Goal: Go to known website: Access a specific website the user already knows

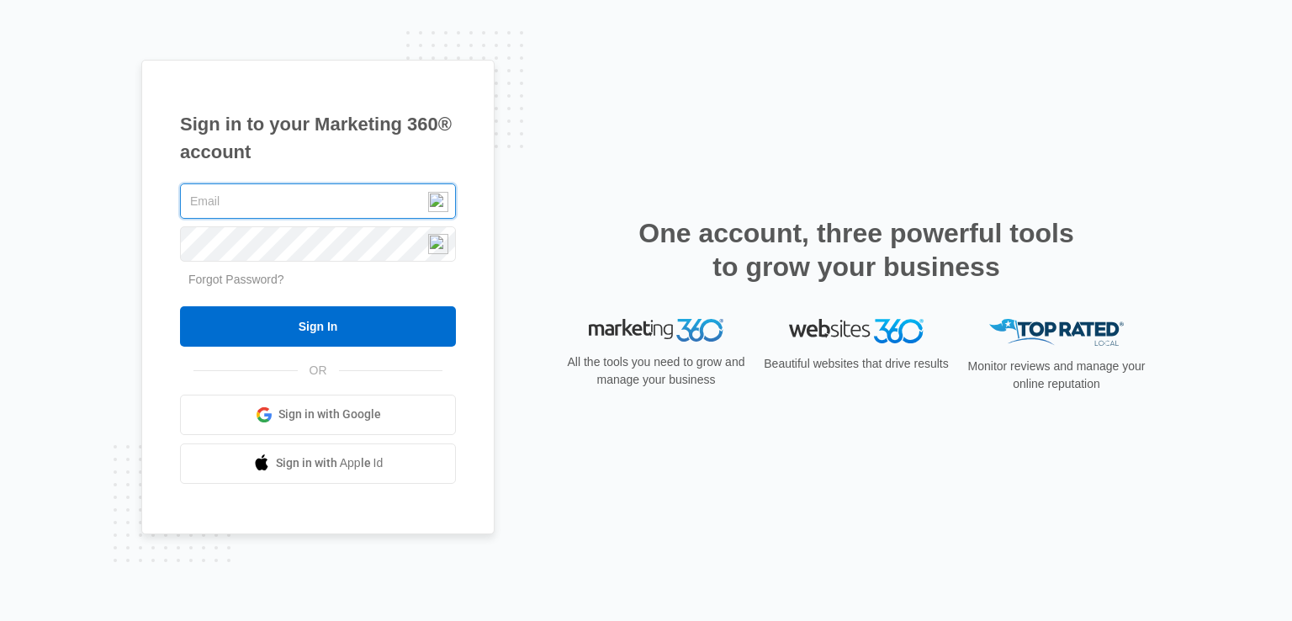
type input "[PERSON_NAME][EMAIL_ADDRESS][DOMAIN_NAME]"
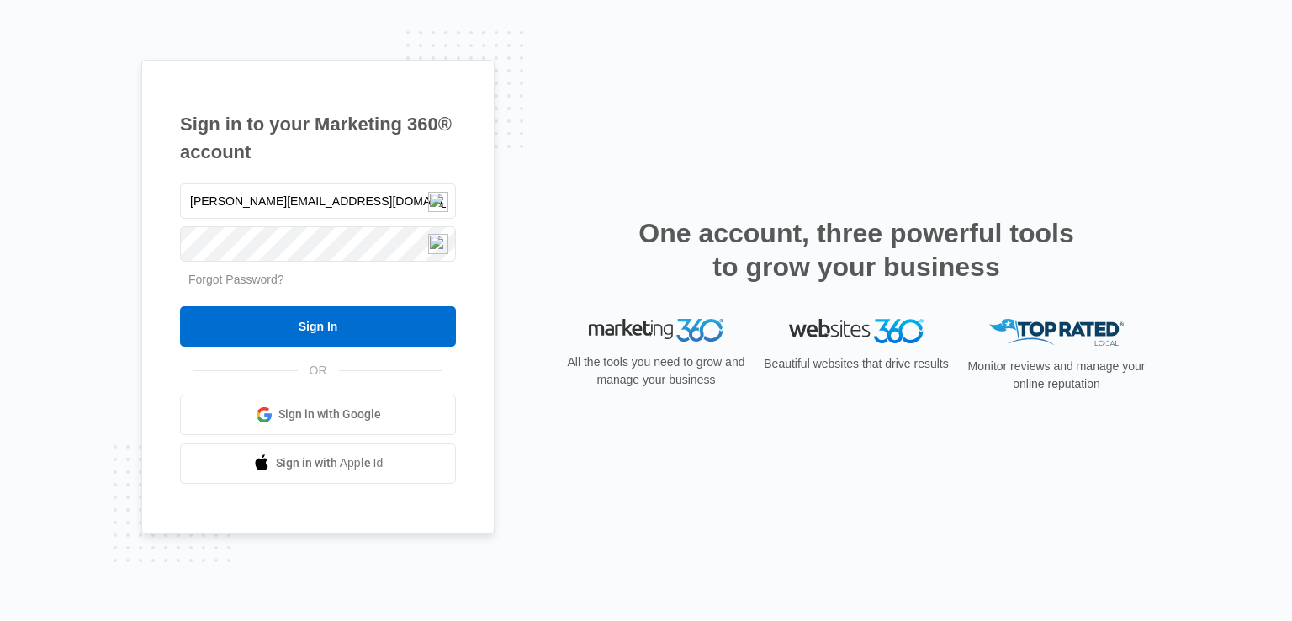
click at [415, 346] on div "kantor.rp@gmail.com Forgot Password? Sign In OR Sign in with Google Sign in wit…" at bounding box center [318, 332] width 276 height 304
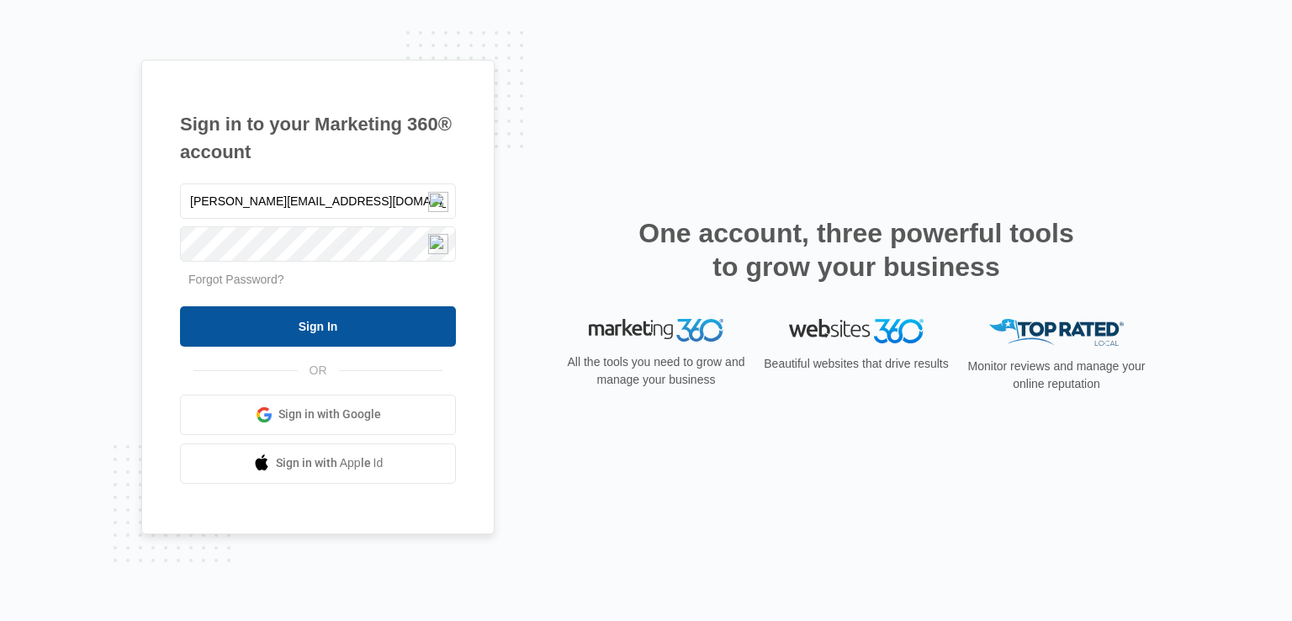
click at [419, 337] on input "Sign In" at bounding box center [318, 326] width 276 height 40
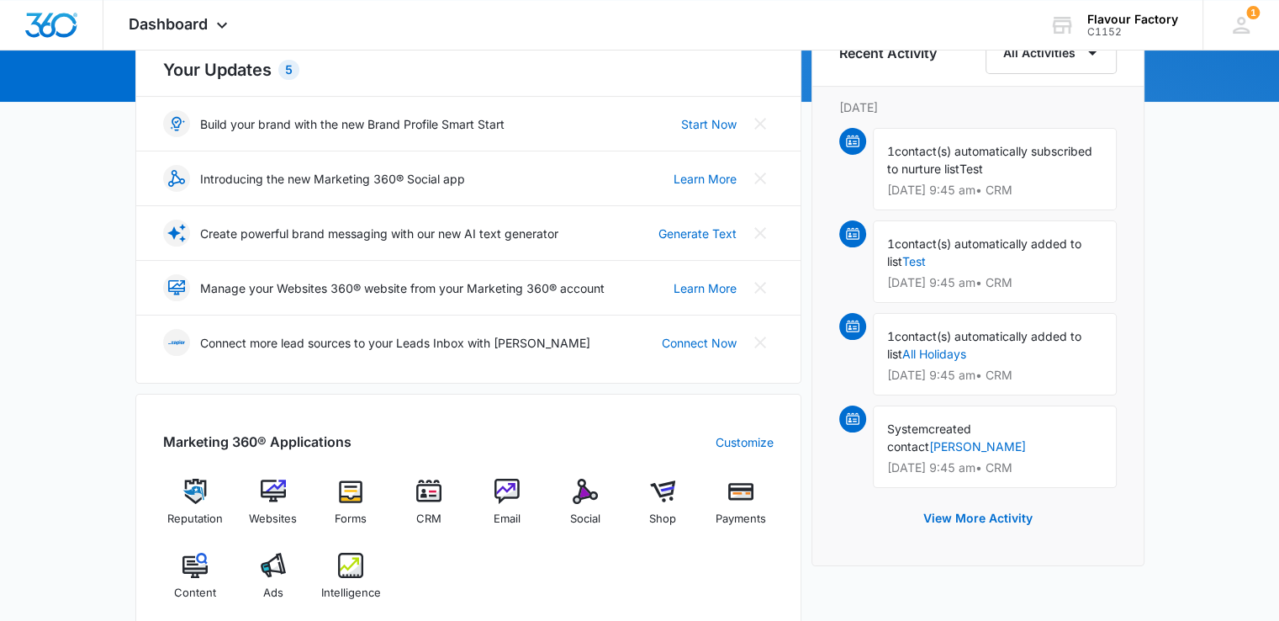
scroll to position [174, 0]
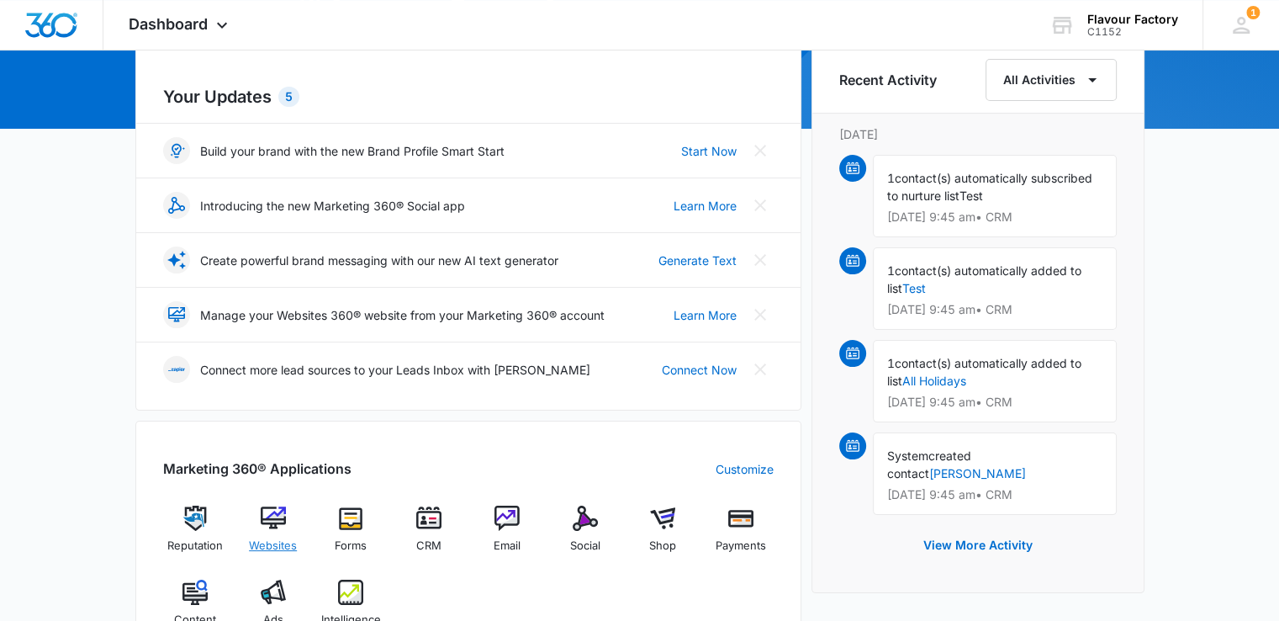
click at [291, 507] on div "Websites" at bounding box center [273, 535] width 65 height 61
